Goal: Information Seeking & Learning: Learn about a topic

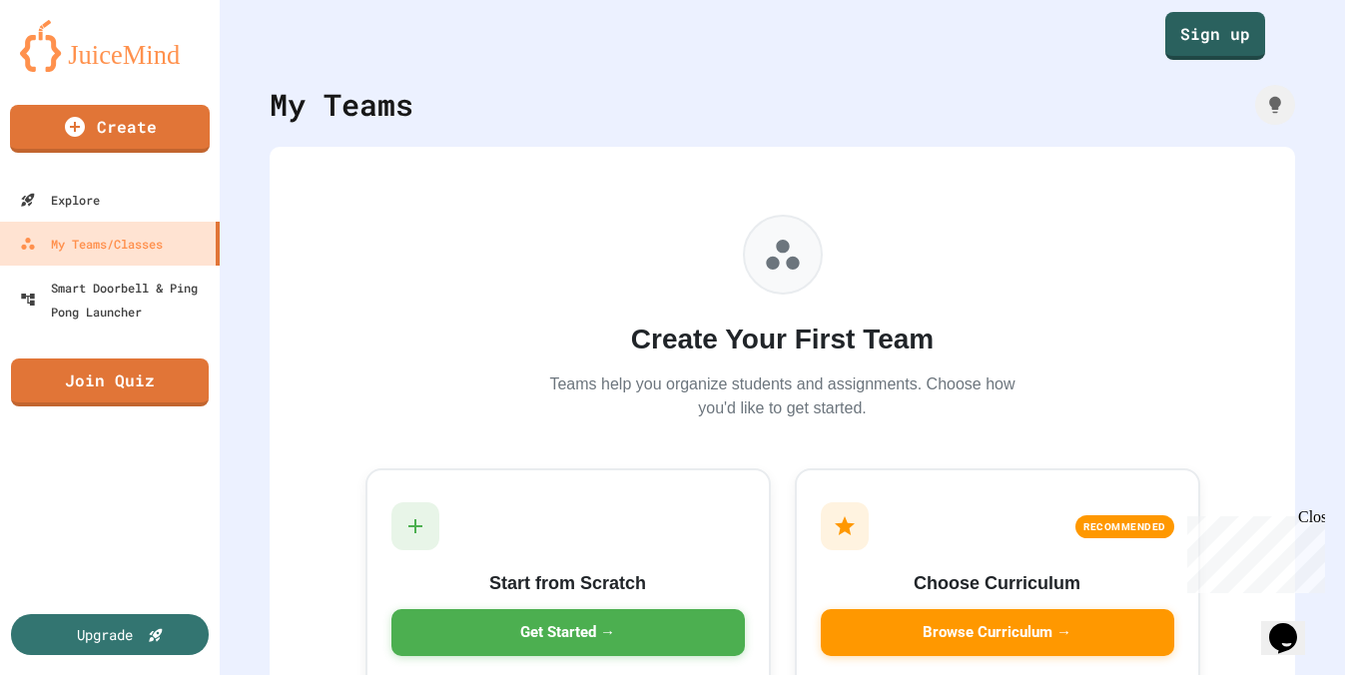
scroll to position [137, 0]
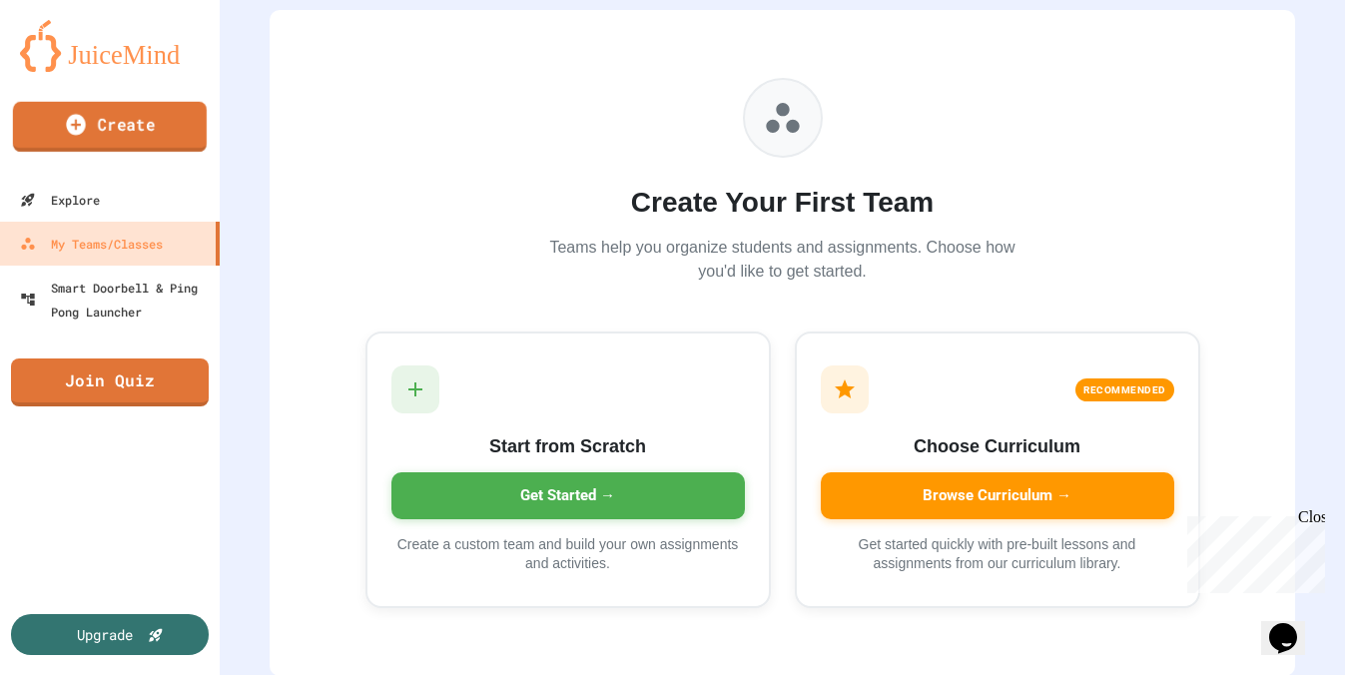
click at [70, 122] on icon at bounding box center [75, 124] width 19 height 21
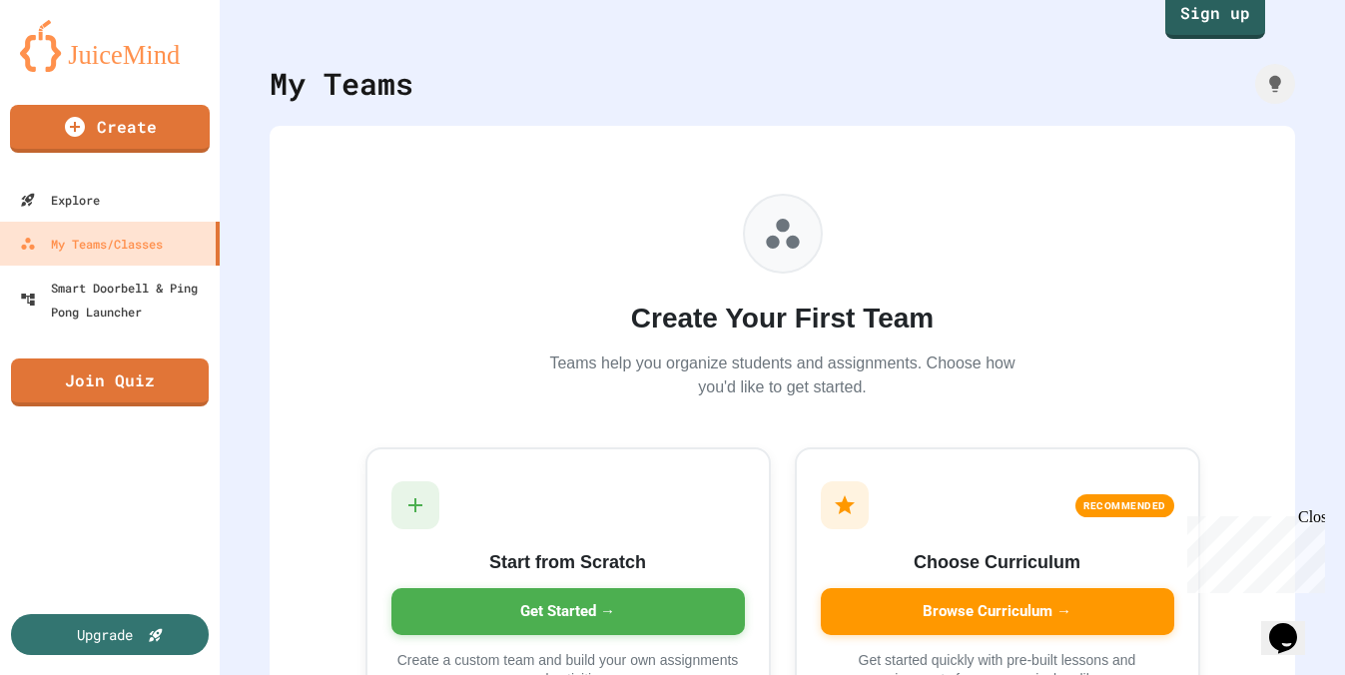
scroll to position [0, 0]
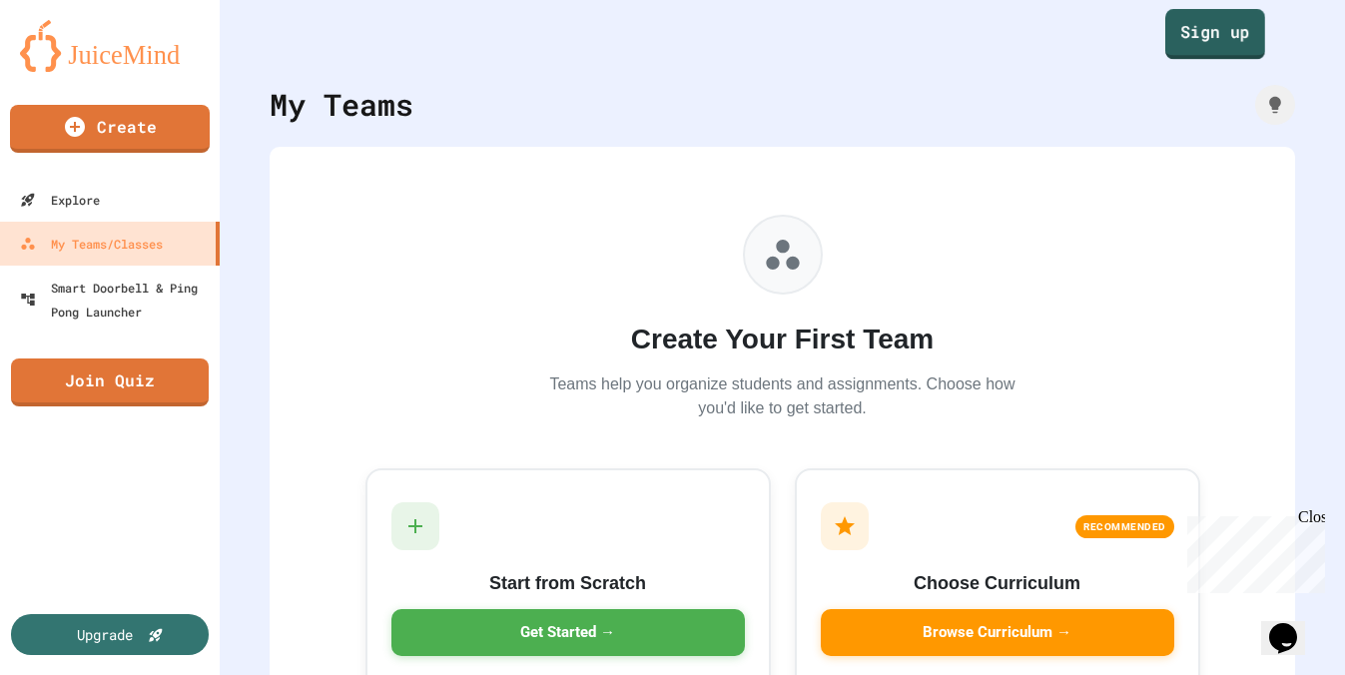
click at [1192, 31] on link "Sign up" at bounding box center [1216, 34] width 100 height 50
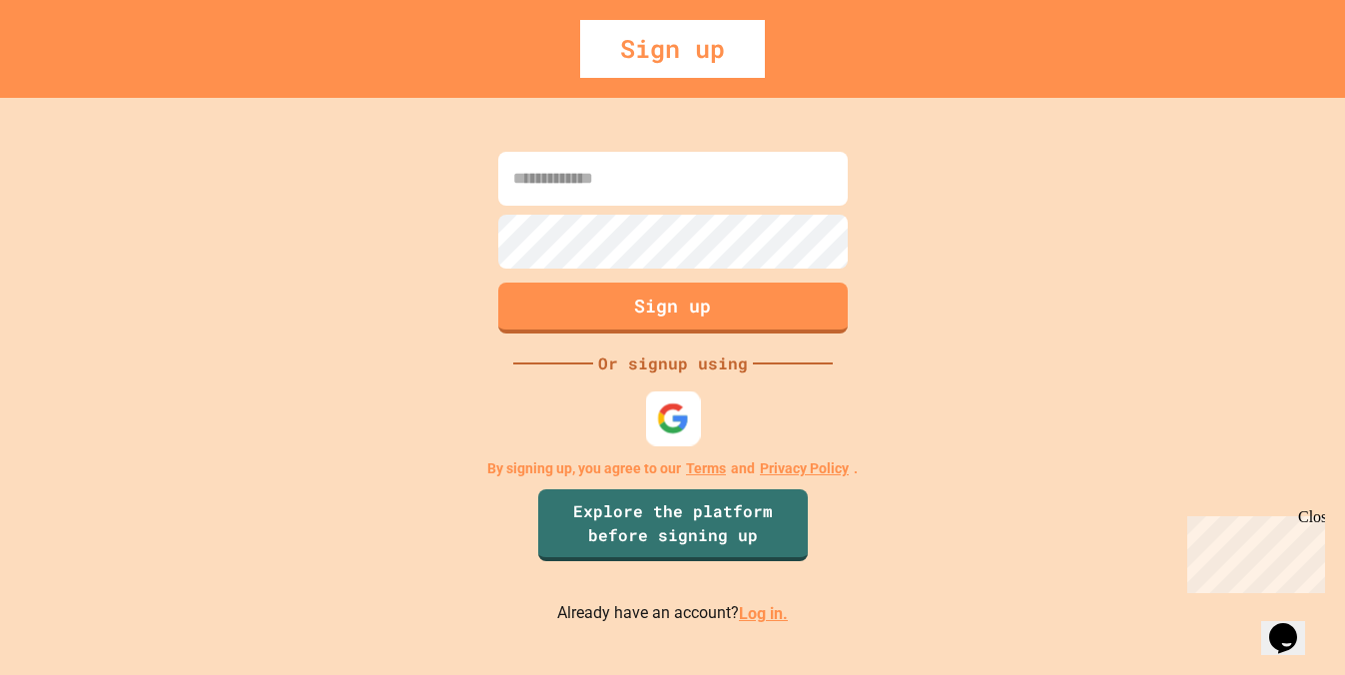
click at [671, 408] on img at bounding box center [672, 418] width 33 height 33
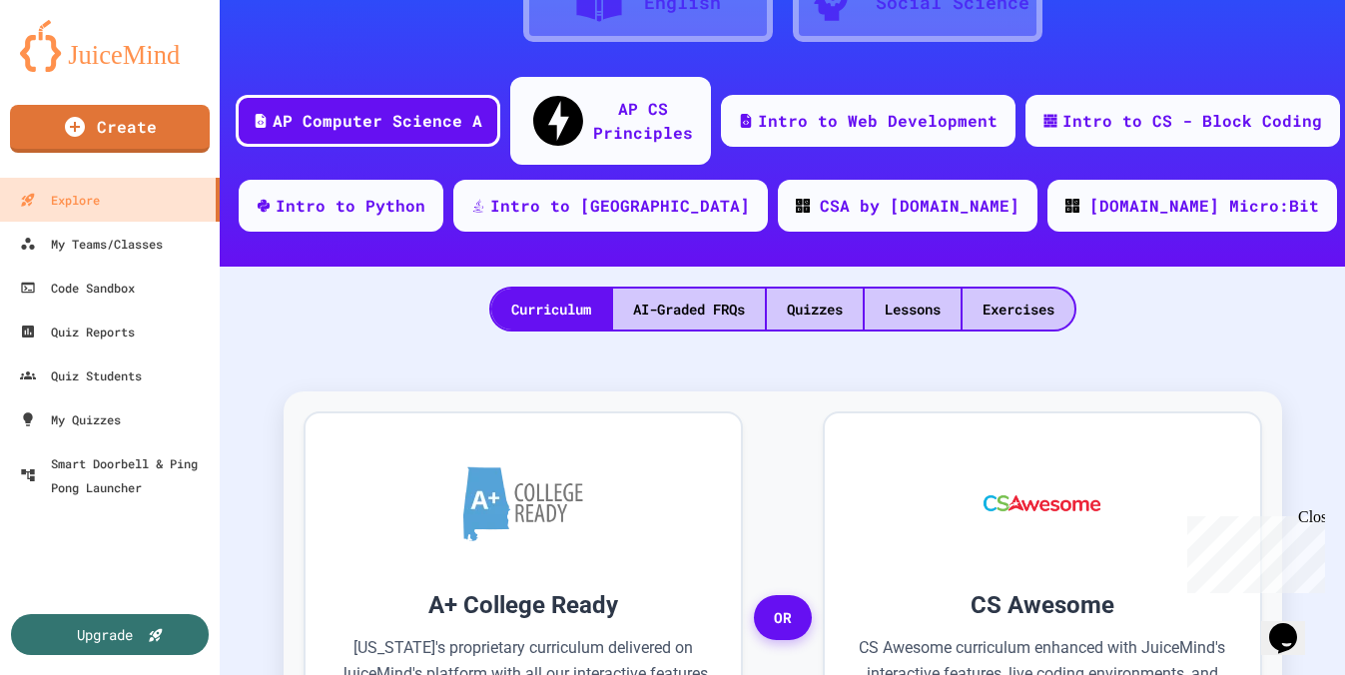
scroll to position [253, 0]
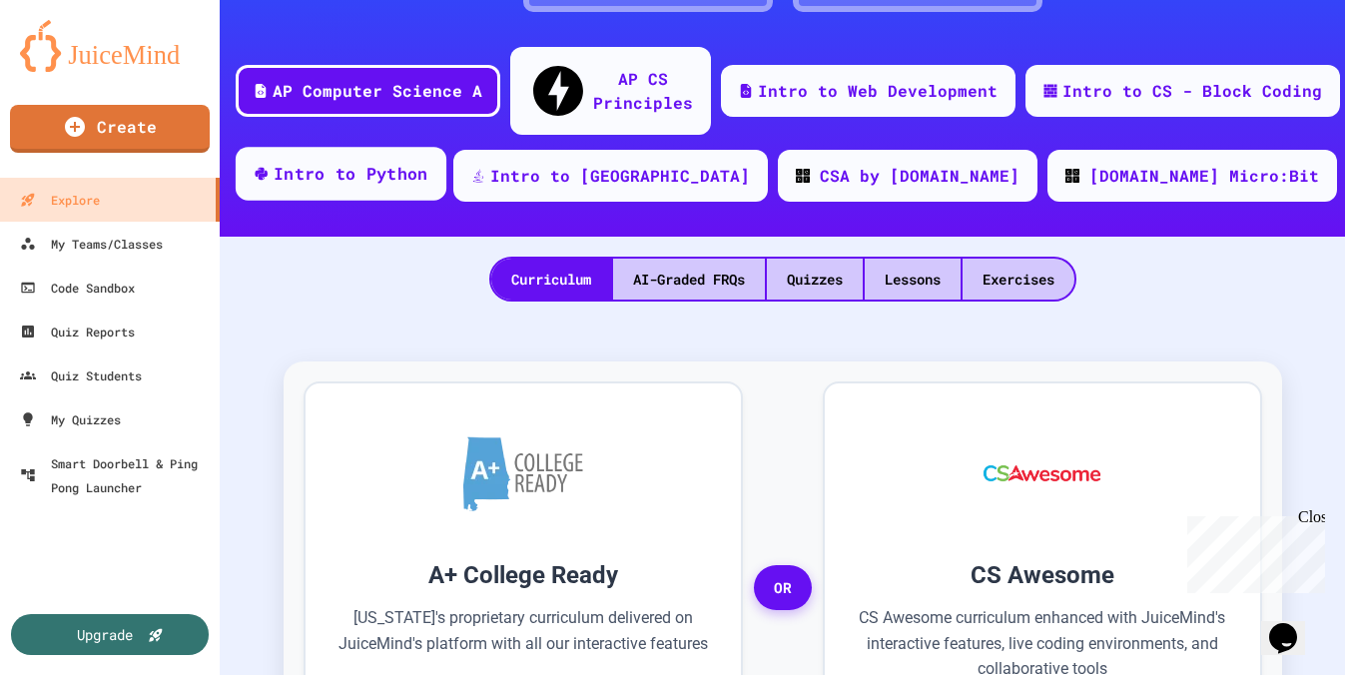
click at [428, 162] on div "Intro to Python" at bounding box center [351, 174] width 155 height 25
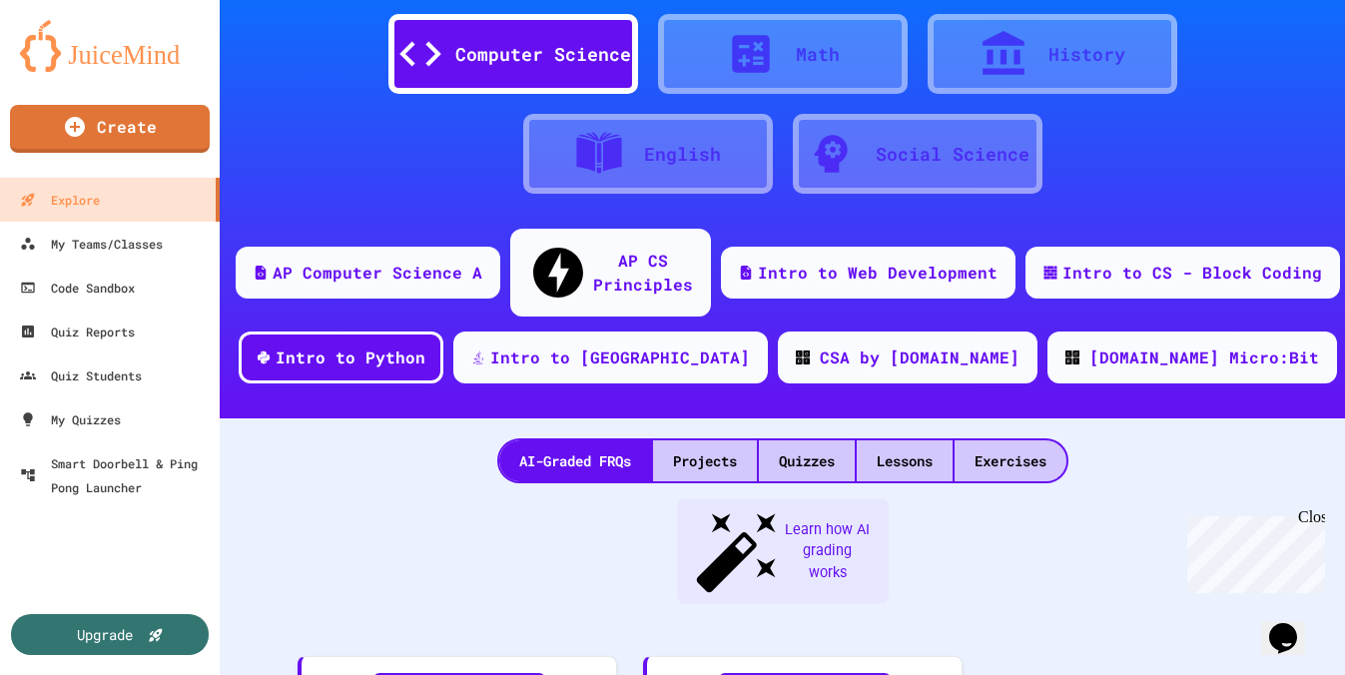
scroll to position [80, 0]
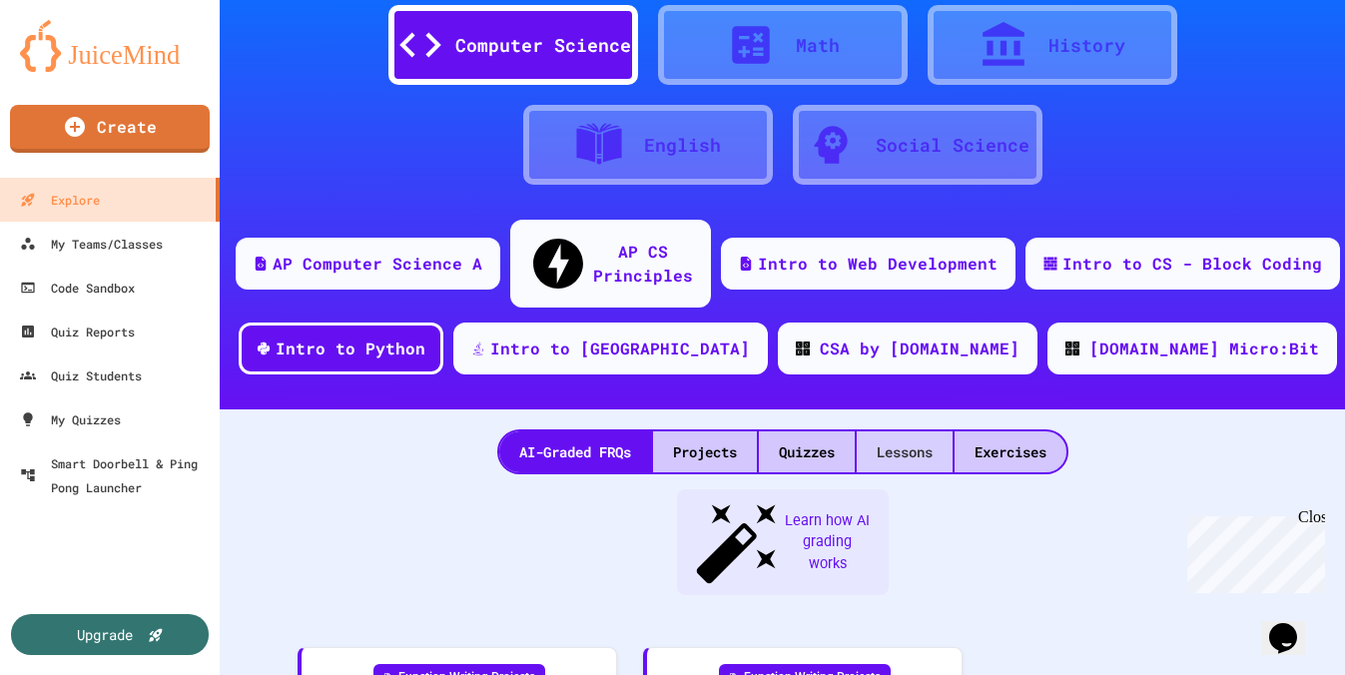
click at [883, 431] on div "Lessons" at bounding box center [905, 451] width 96 height 41
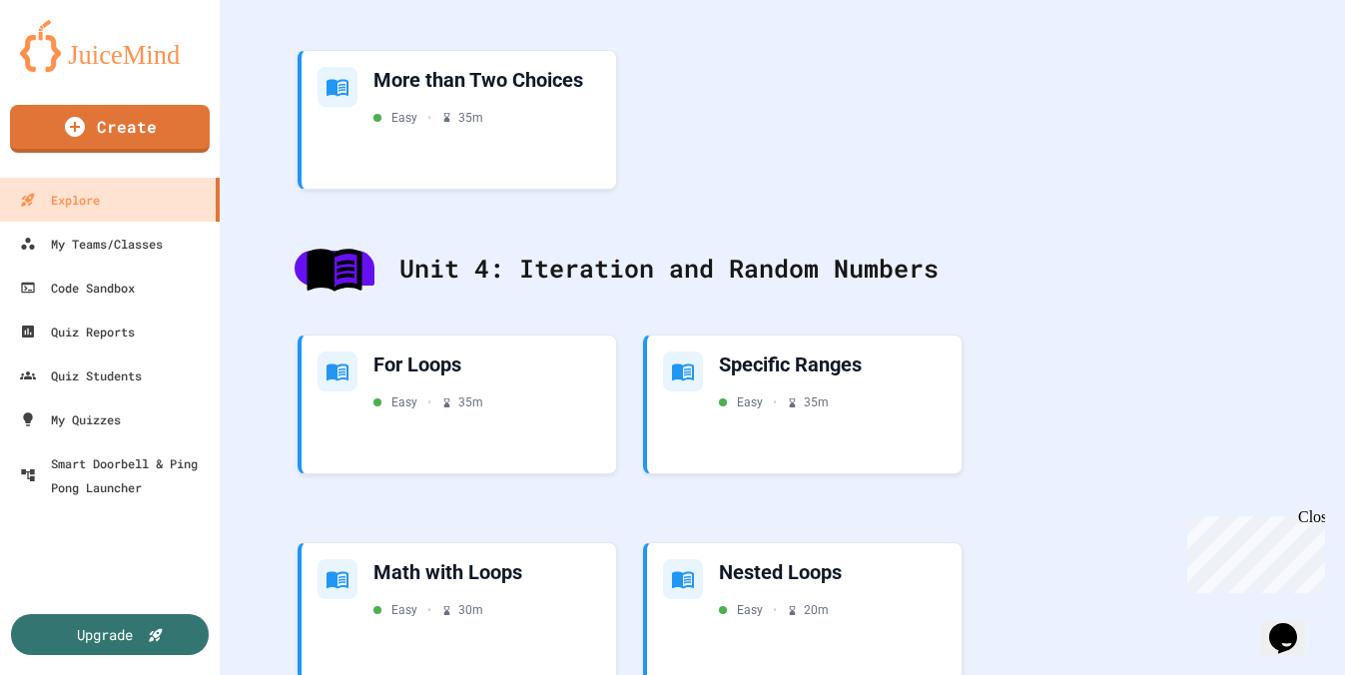
scroll to position [2451, 0]
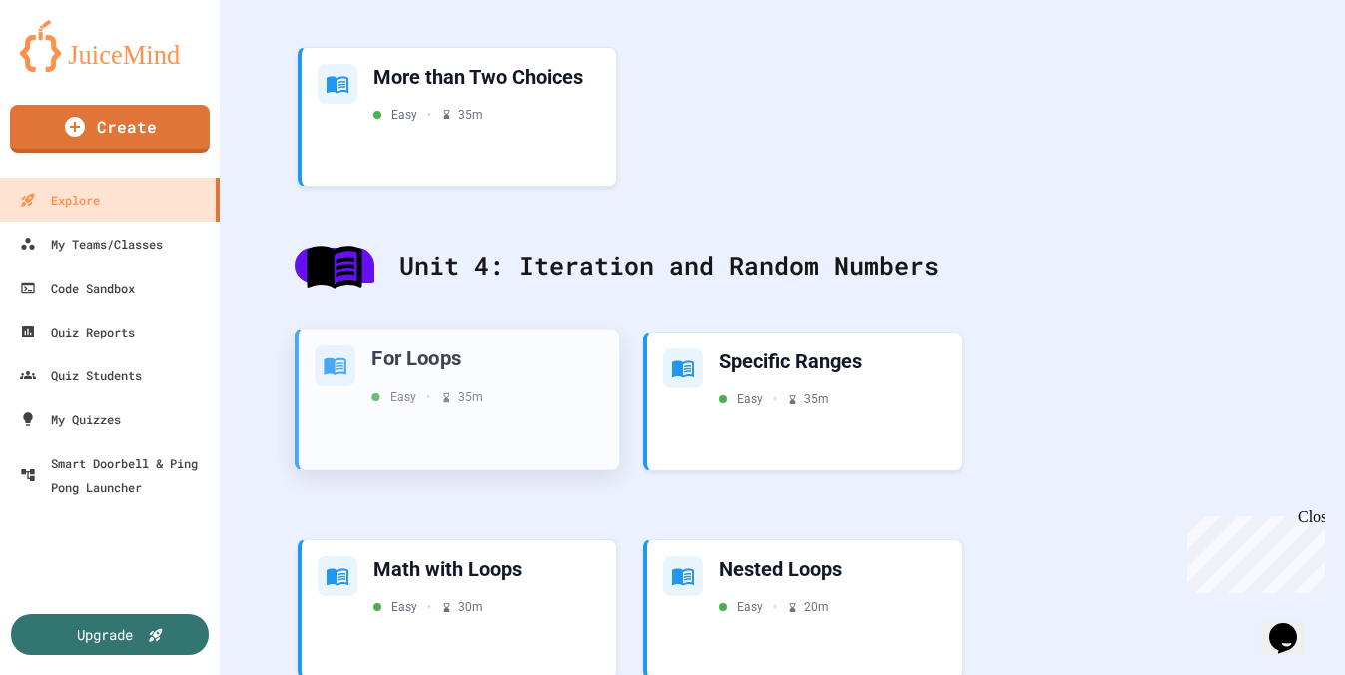
click at [439, 346] on div "For Loops" at bounding box center [488, 359] width 232 height 27
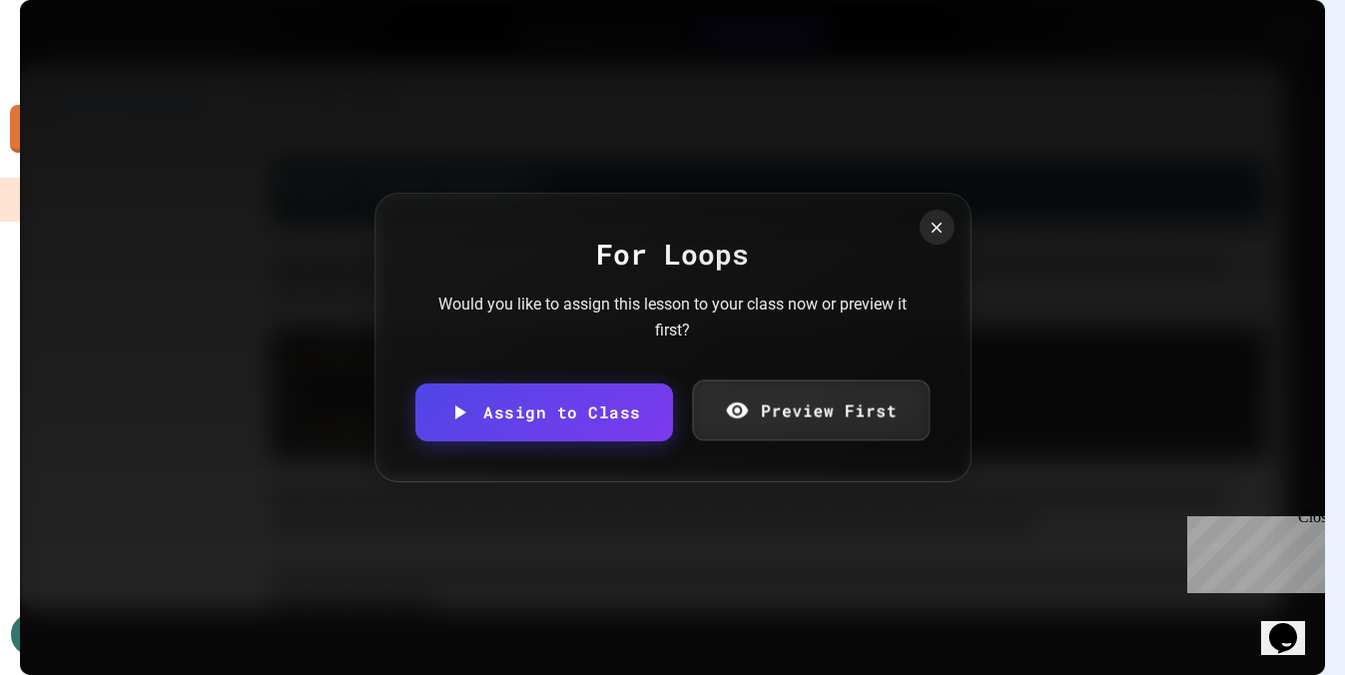
click at [767, 410] on link "Preview First" at bounding box center [811, 410] width 238 height 61
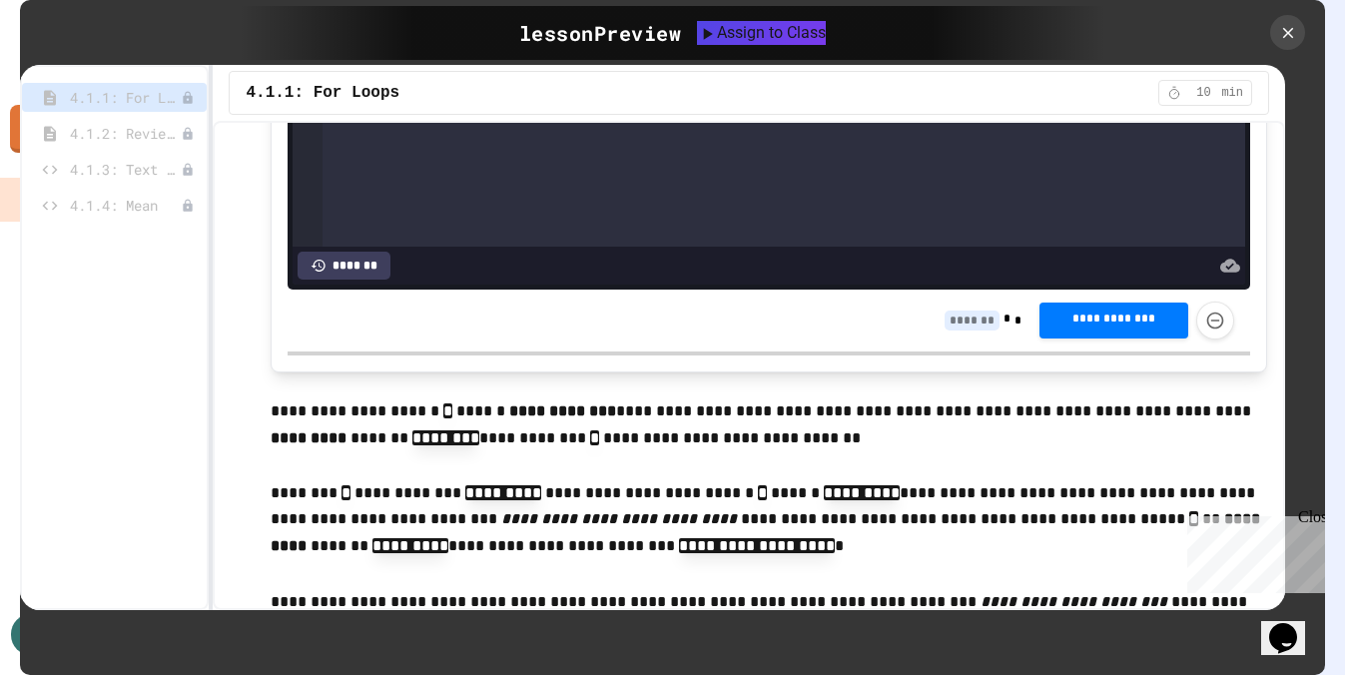
scroll to position [5832, 0]
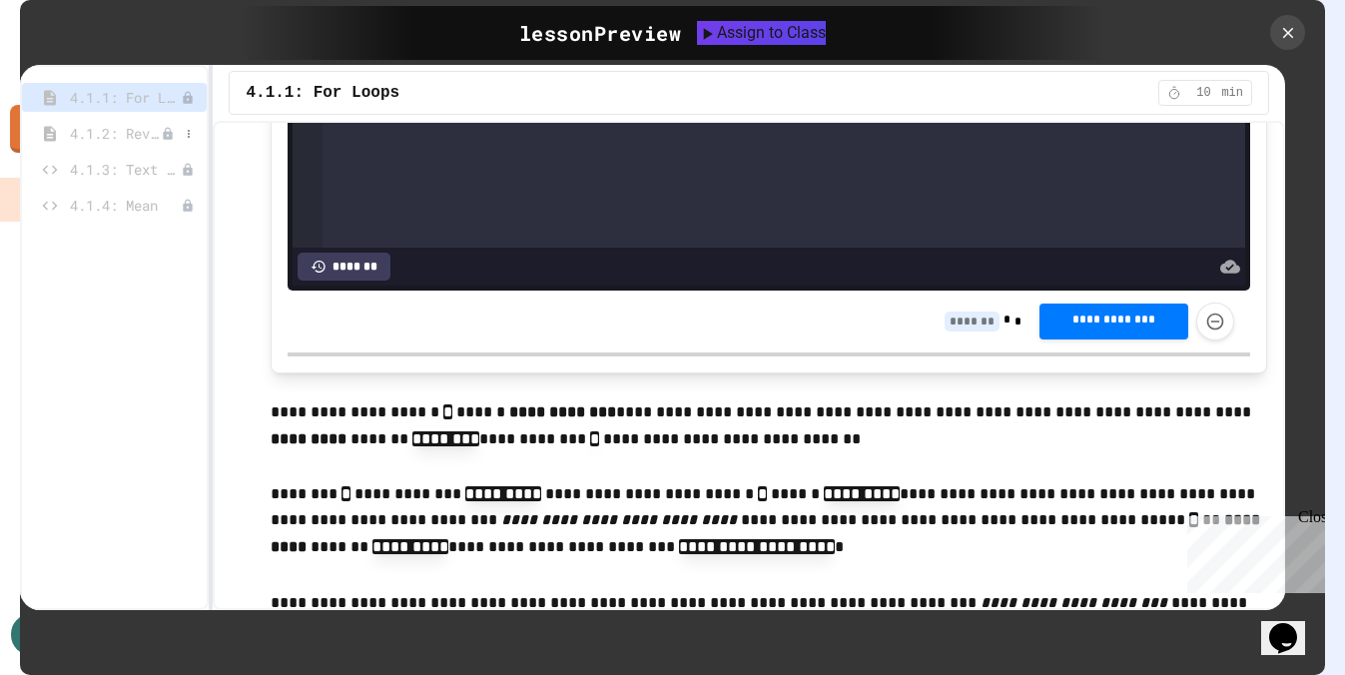
click at [93, 134] on span "4.1.2: Review - For Loops" at bounding box center [115, 133] width 91 height 21
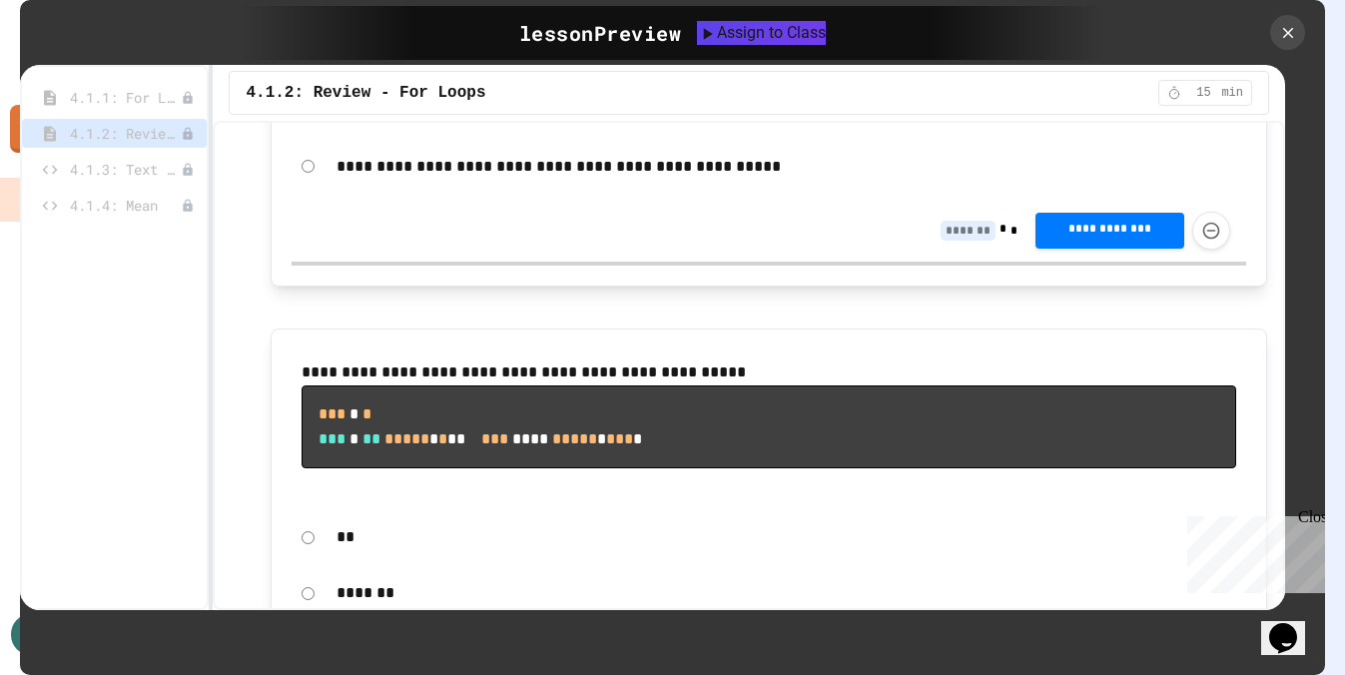
scroll to position [1411, 0]
